Goal: Task Accomplishment & Management: Complete application form

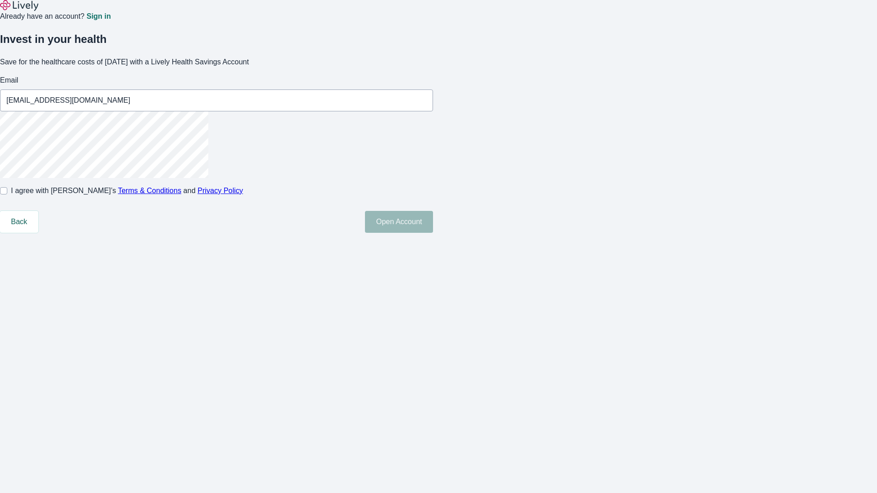
click at [7, 195] on input "I agree with Lively’s Terms & Conditions and Privacy Policy" at bounding box center [3, 190] width 7 height 7
checkbox input "true"
click at [433, 233] on button "Open Account" at bounding box center [399, 222] width 68 height 22
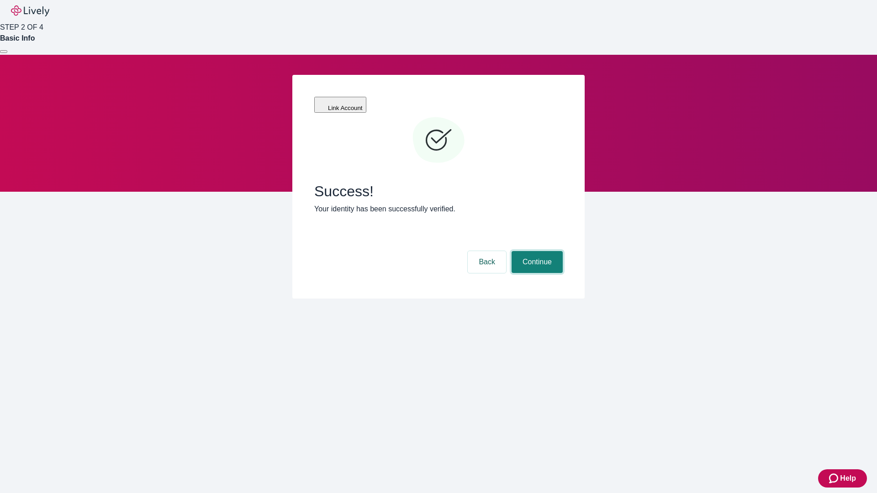
click at [536, 251] on button "Continue" at bounding box center [536, 262] width 51 height 22
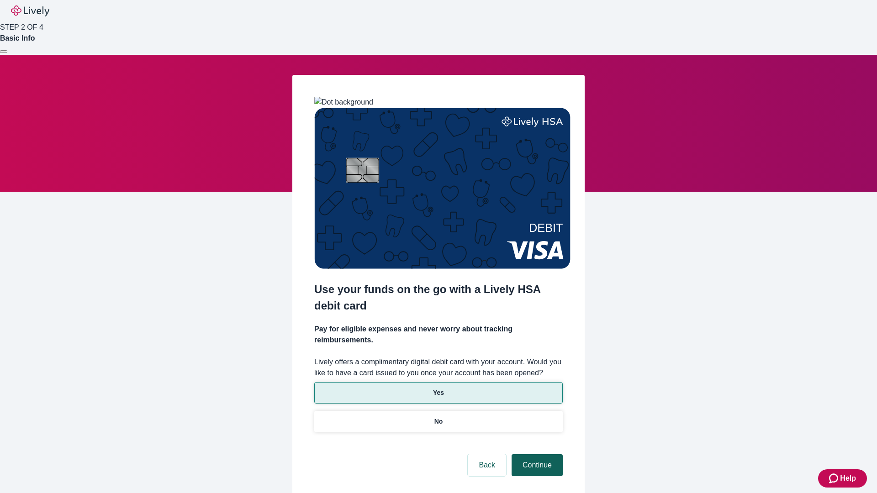
click at [438, 388] on p "Yes" at bounding box center [438, 393] width 11 height 10
click at [536, 454] on button "Continue" at bounding box center [536, 465] width 51 height 22
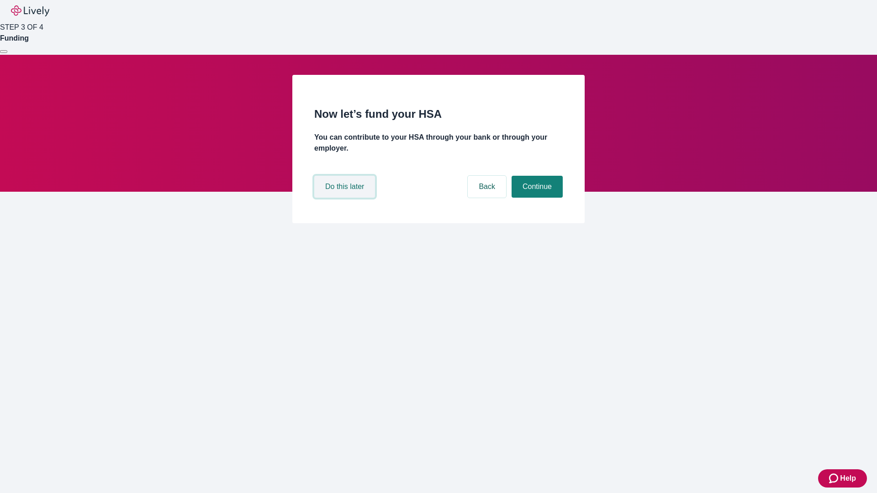
click at [346, 198] on button "Do this later" at bounding box center [344, 187] width 61 height 22
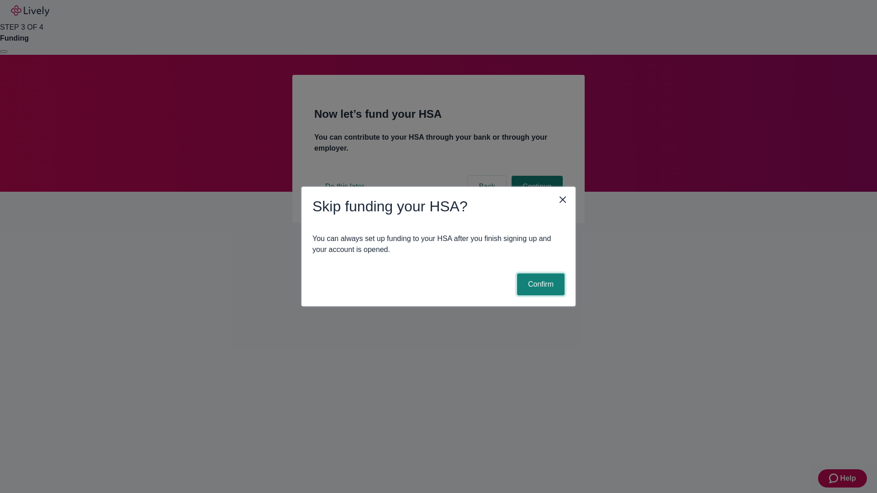
click at [539, 285] on button "Confirm" at bounding box center [540, 285] width 47 height 22
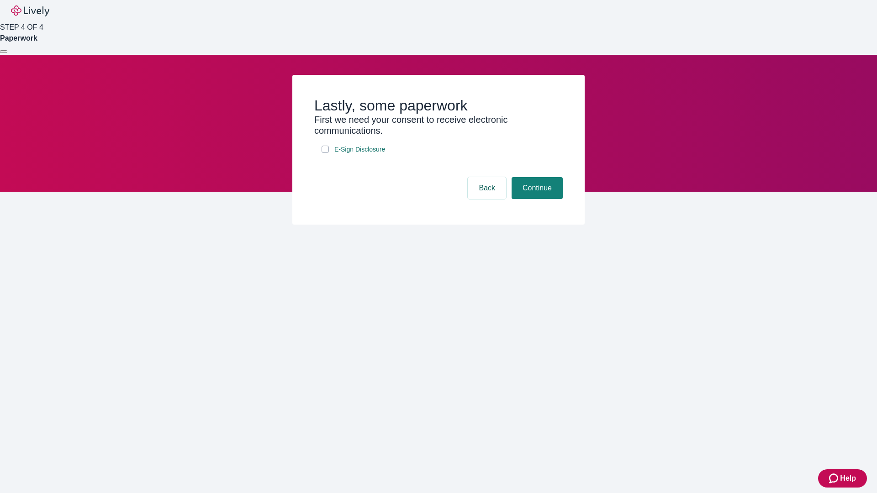
click at [325, 153] on input "E-Sign Disclosure" at bounding box center [324, 149] width 7 height 7
checkbox input "true"
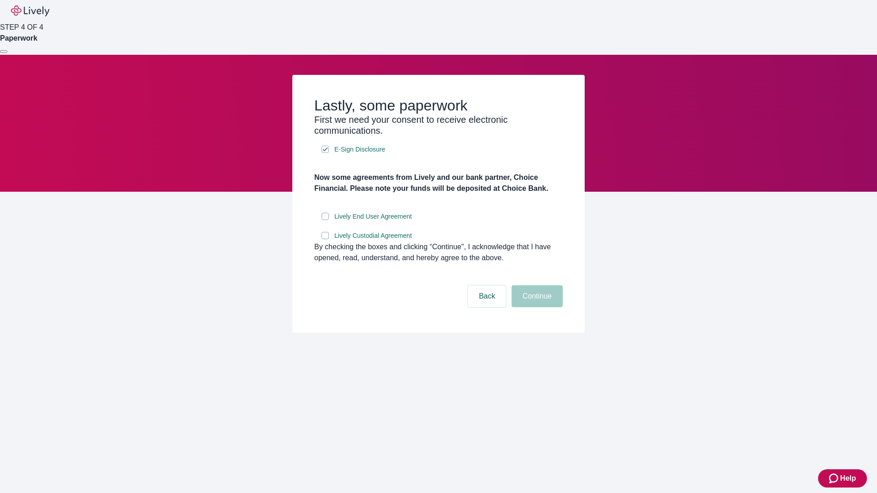
click at [325, 220] on input "Lively End User Agreement" at bounding box center [324, 216] width 7 height 7
checkbox input "true"
click at [325, 239] on input "Lively Custodial Agreement" at bounding box center [324, 235] width 7 height 7
checkbox input "true"
click at [536, 307] on button "Continue" at bounding box center [536, 296] width 51 height 22
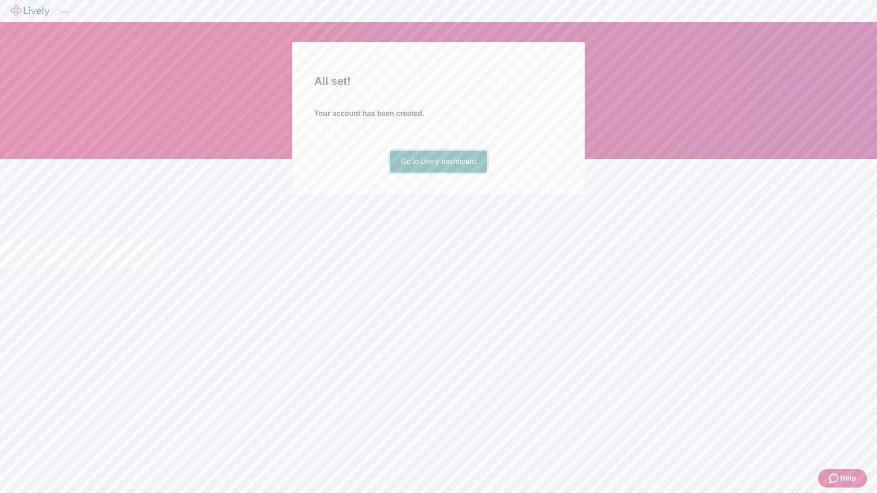
click at [438, 173] on link "Go to Lively dashboard" at bounding box center [438, 162] width 97 height 22
